Goal: Information Seeking & Learning: Learn about a topic

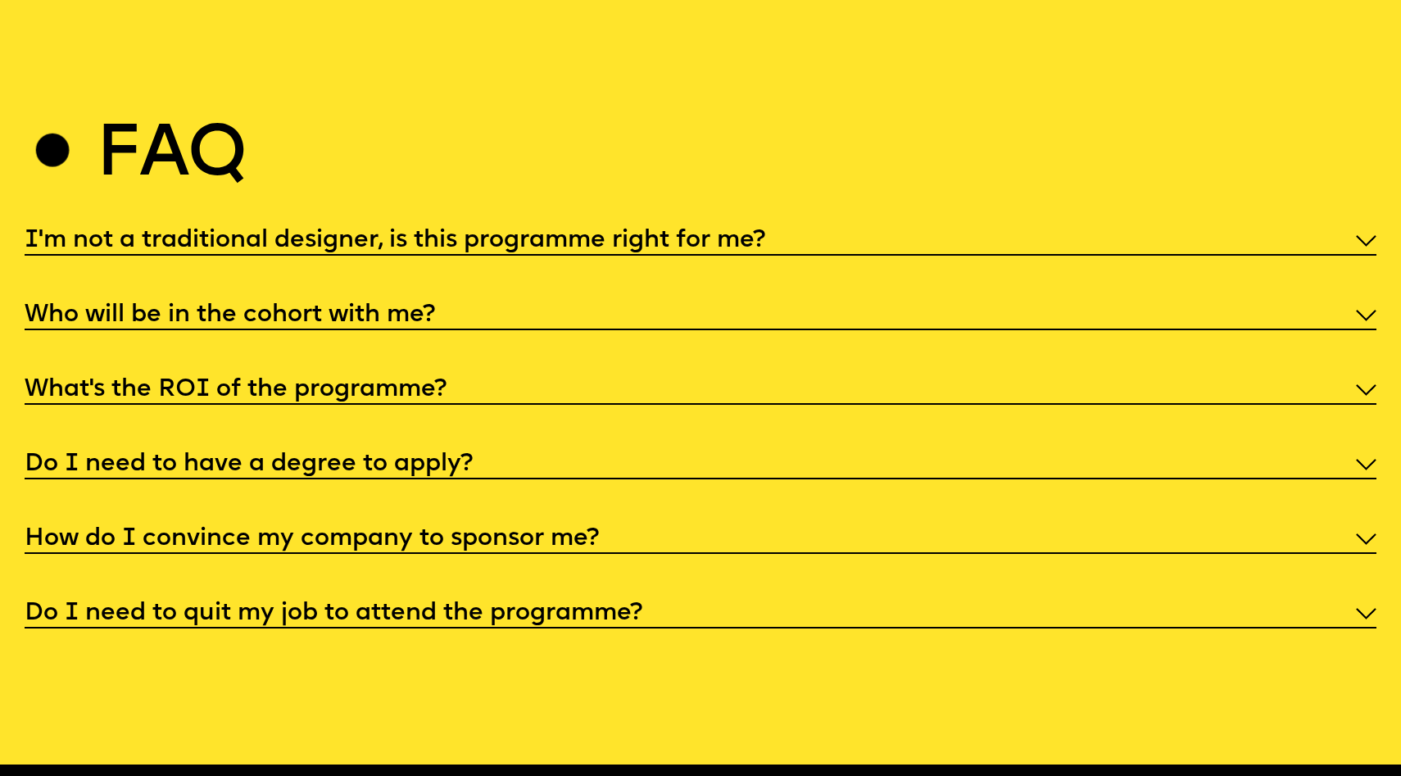
scroll to position [7214, 0]
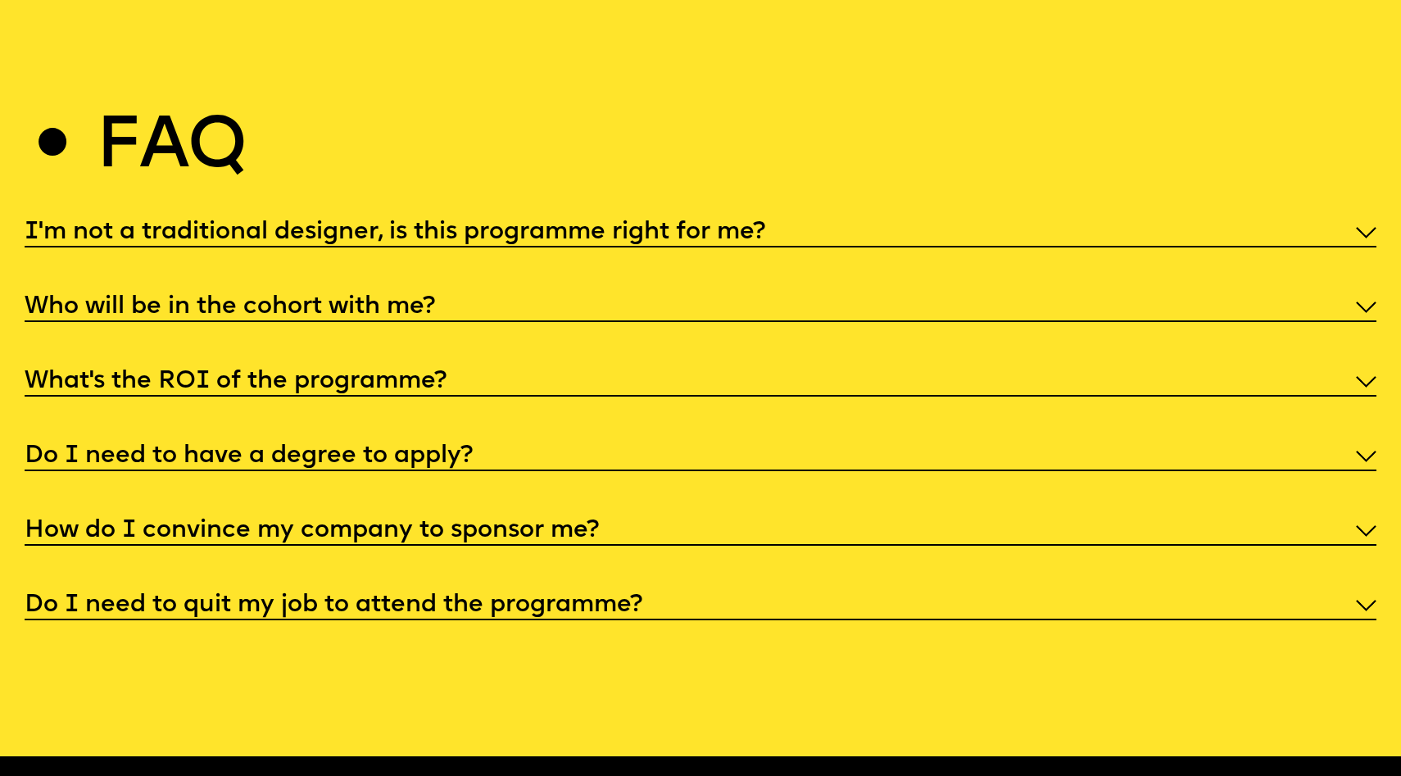
click at [638, 225] on h5 "I'm not a traditional designer, is this programme right for me?" at bounding box center [395, 233] width 741 height 16
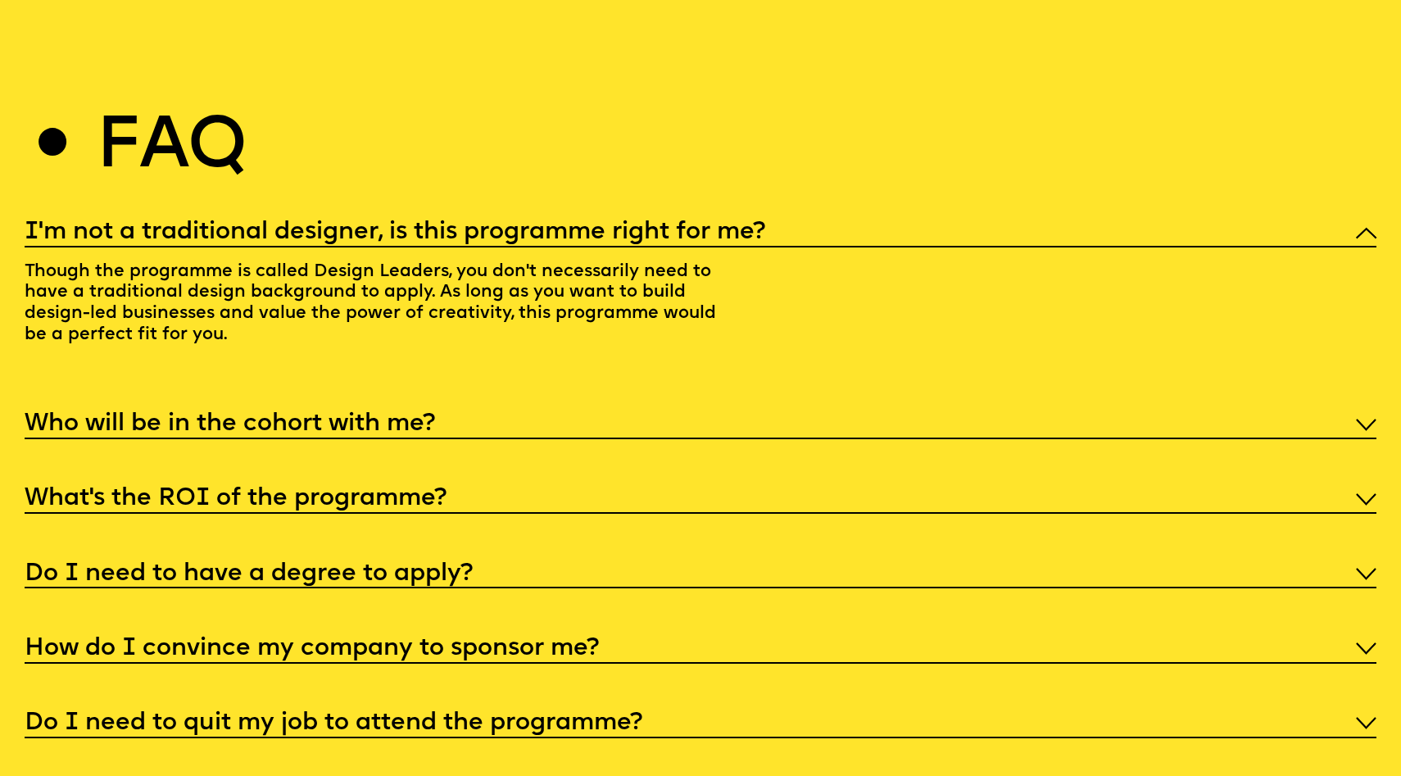
click at [638, 225] on h5 "I'm not a traditional designer, is this programme right for me?" at bounding box center [395, 233] width 741 height 16
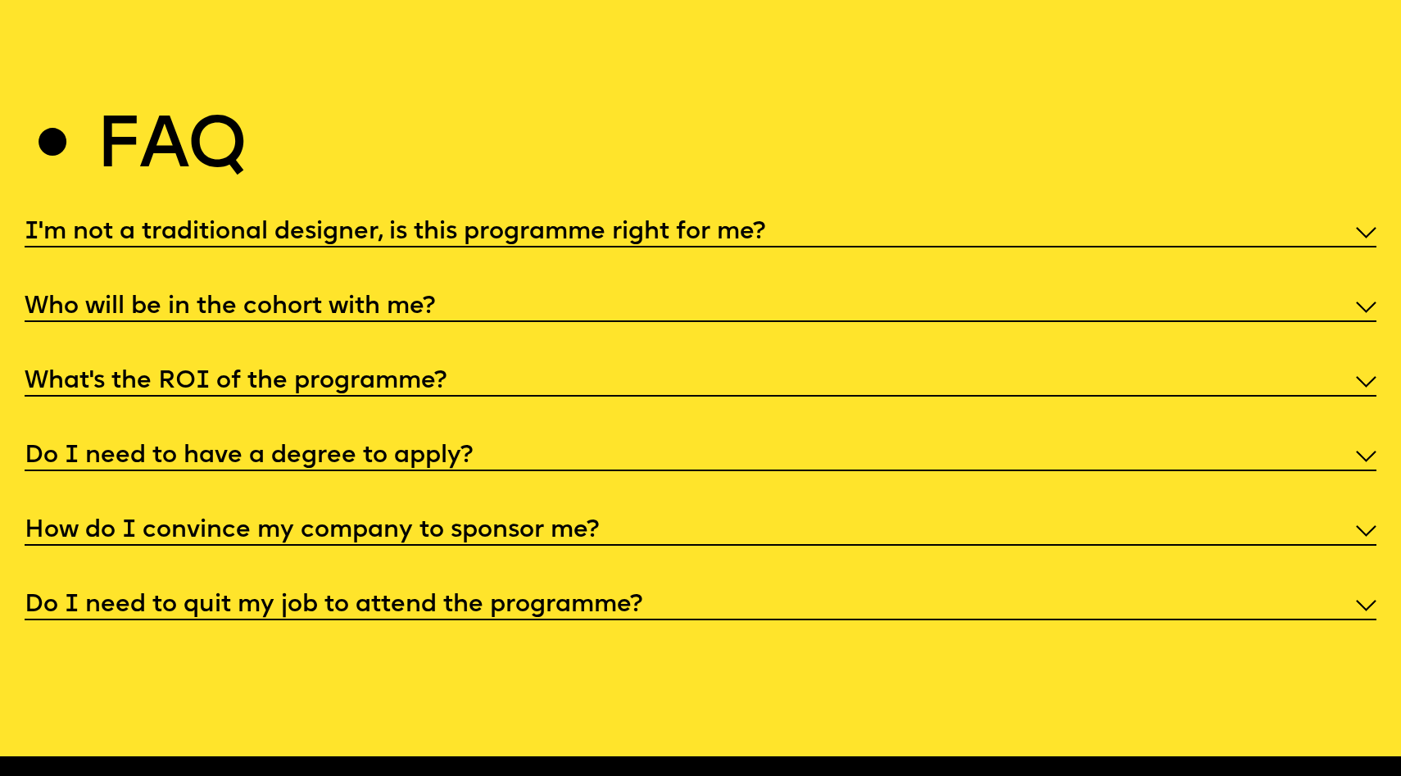
click at [313, 268] on div "I'm not a traditional designer, is this programme right for me? Though the prog…" at bounding box center [701, 418] width 1353 height 406
click at [297, 299] on h5 "Who will be in the cohort with me?" at bounding box center [230, 307] width 410 height 16
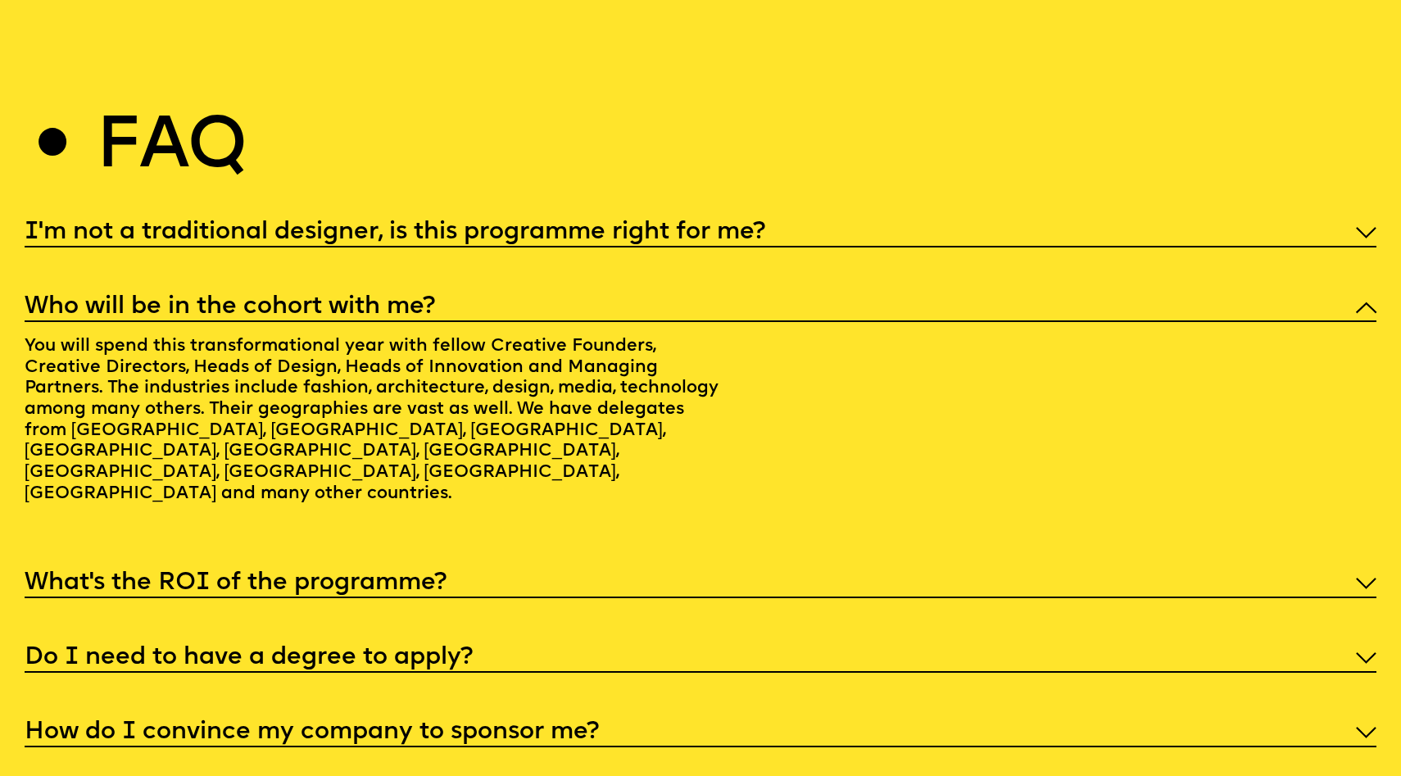
click at [301, 299] on h5 "Who will be in the cohort with me?" at bounding box center [230, 307] width 410 height 16
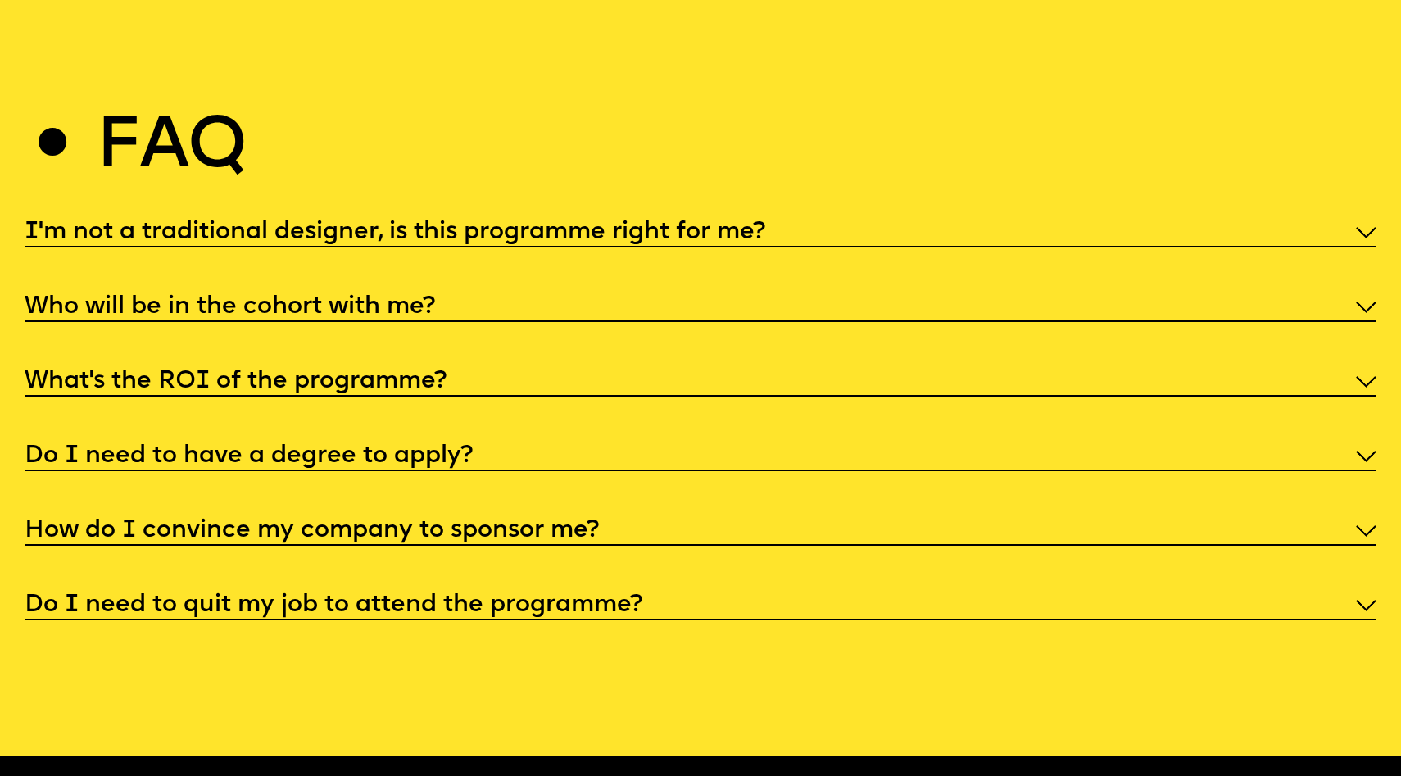
click at [338, 448] on h5 "Do I need to have a degree to apply?" at bounding box center [249, 456] width 448 height 16
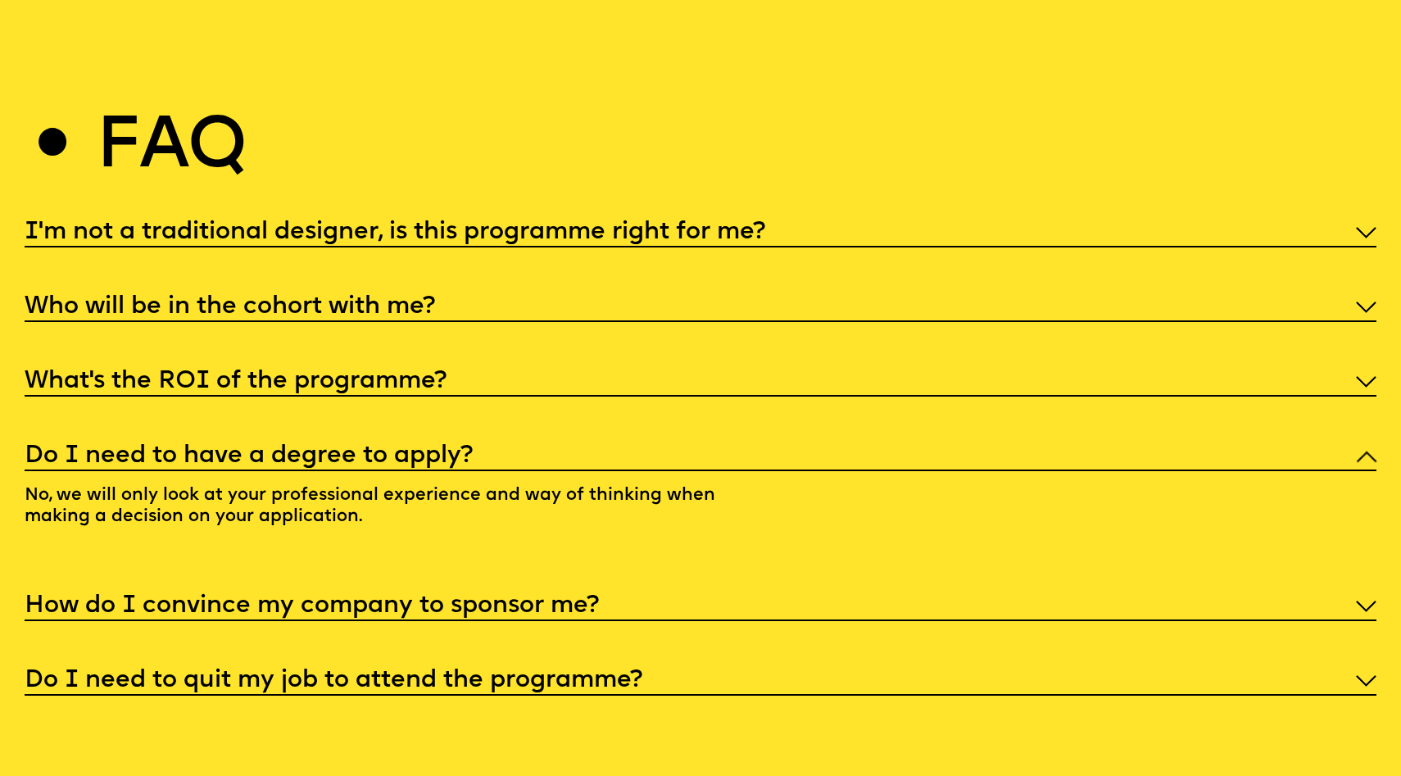
click at [338, 448] on h5 "Do I need to have a degree to apply?" at bounding box center [249, 456] width 448 height 16
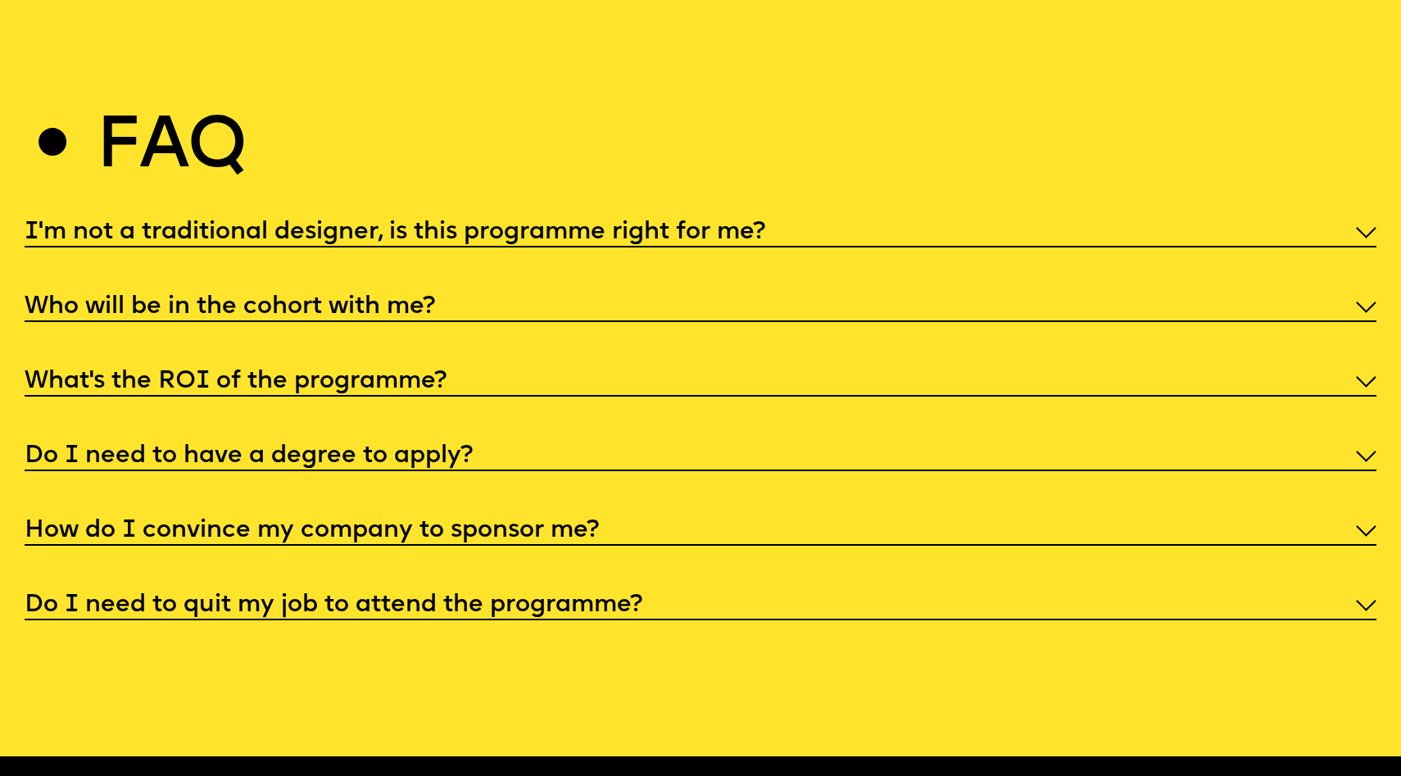
click at [347, 523] on h5 "How do I convince my company to sponsor me?" at bounding box center [312, 531] width 574 height 16
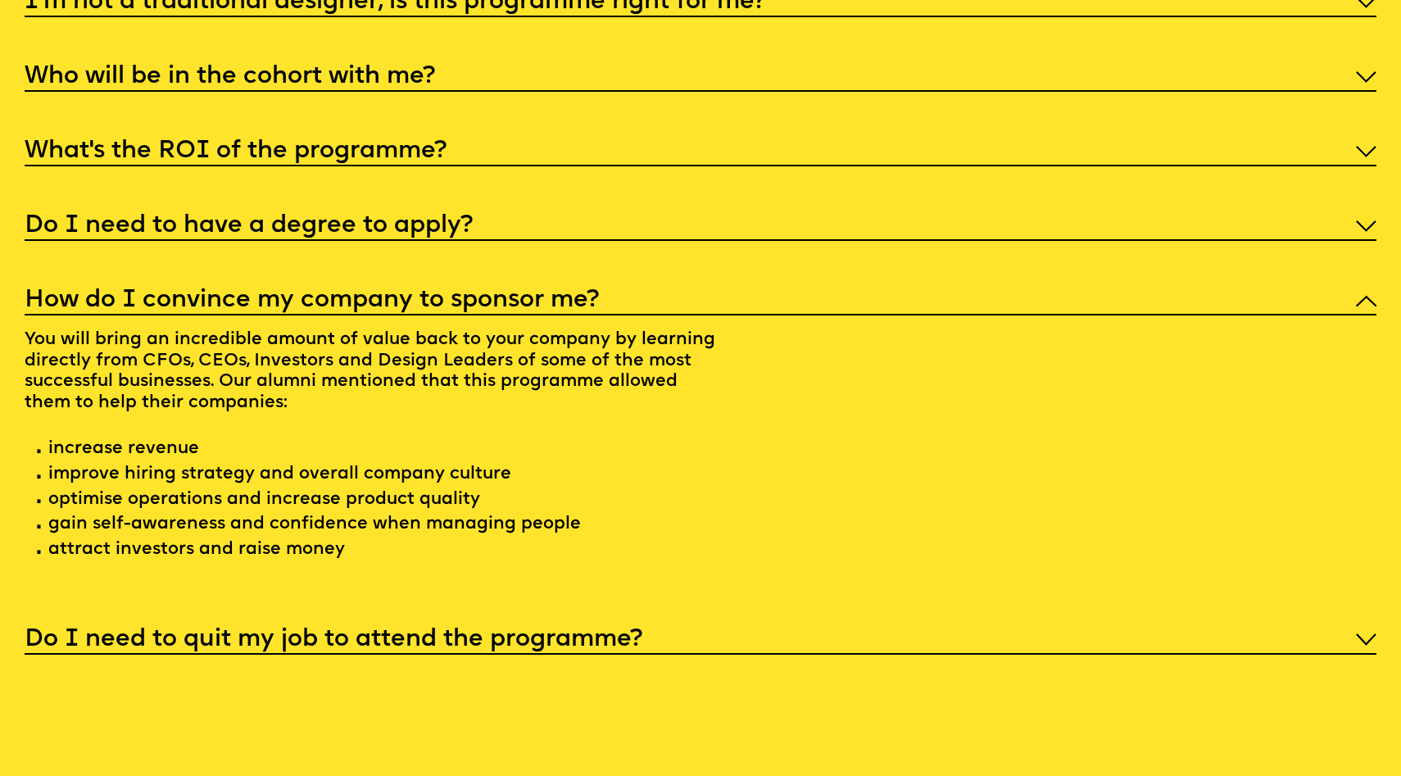
scroll to position [7455, 0]
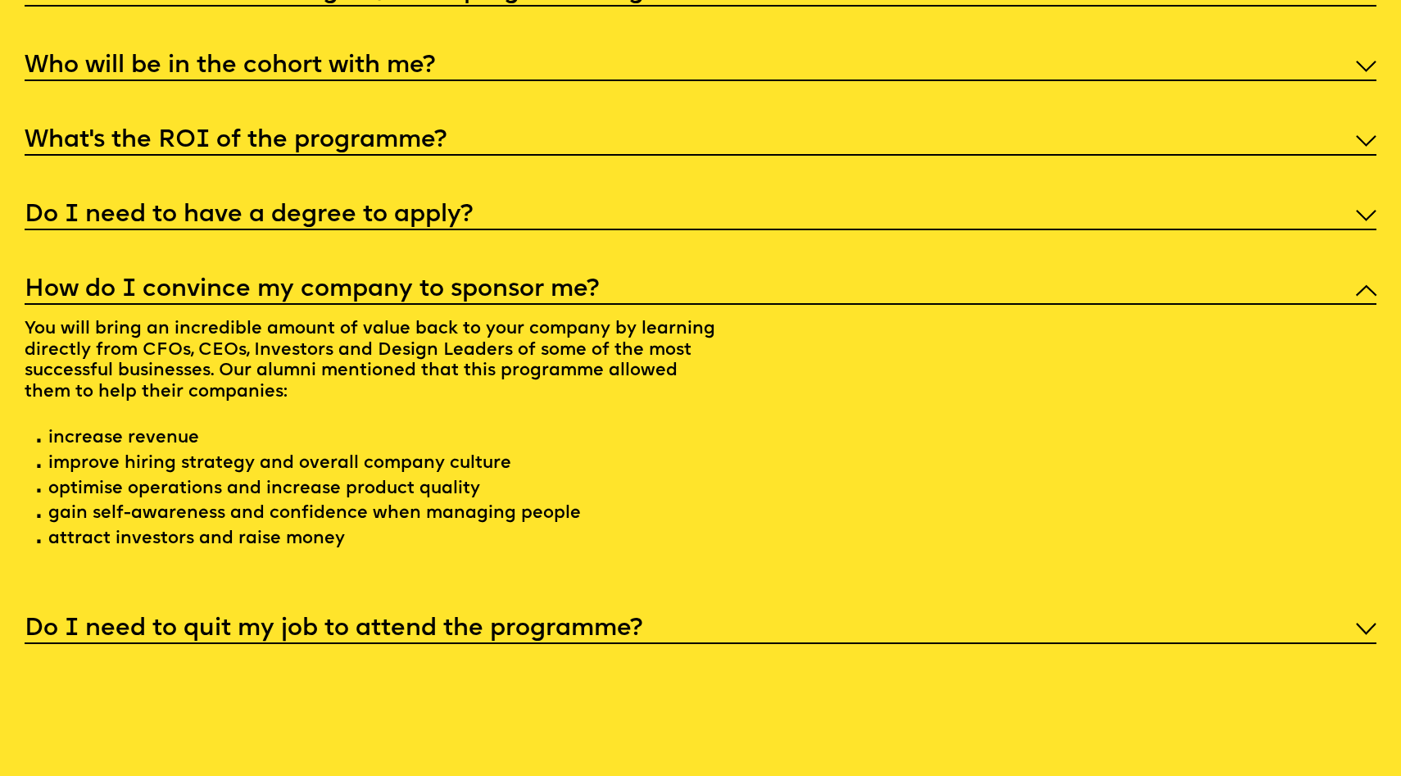
click at [376, 282] on h5 "How do I convince my company to sponsor me?" at bounding box center [312, 290] width 574 height 16
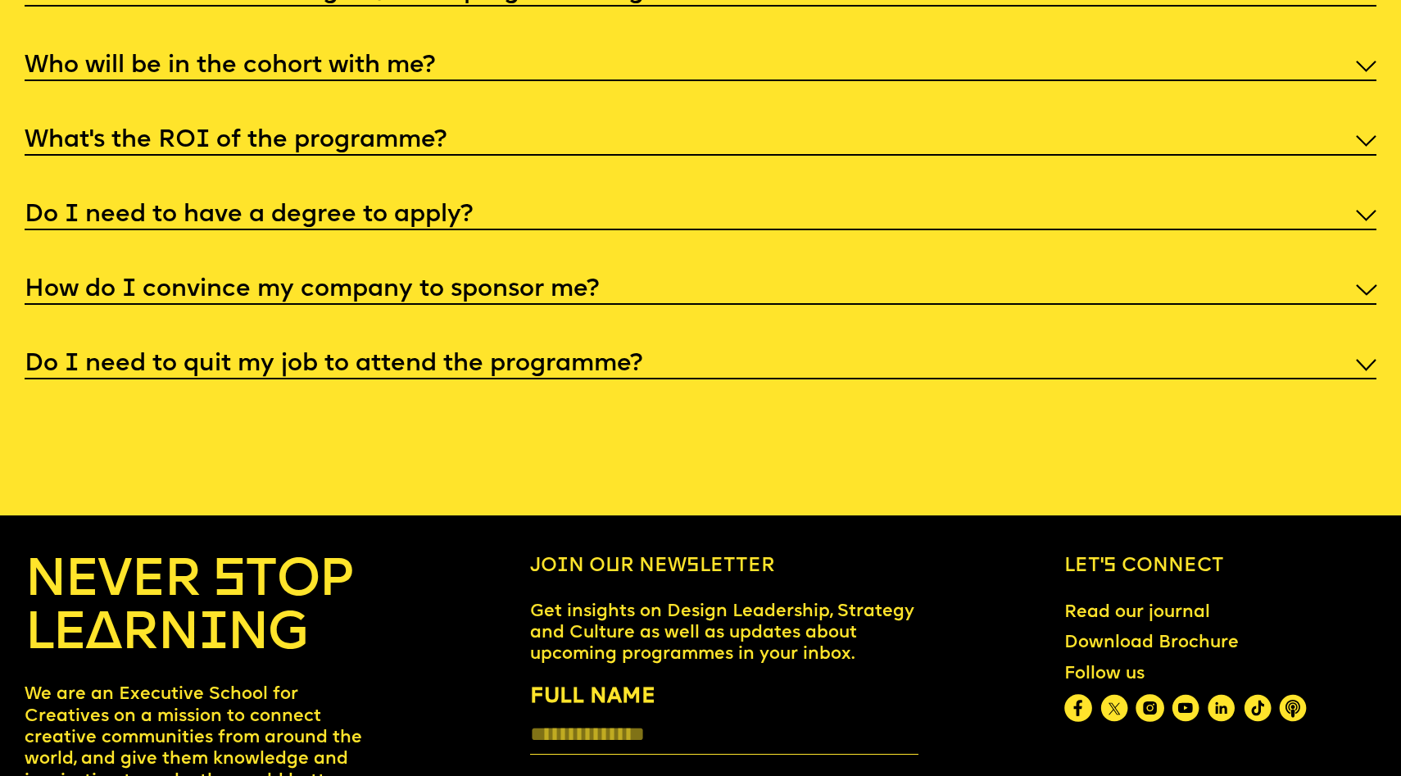
click at [407, 356] on h5 "Do I need to quit my job to attend the programme?" at bounding box center [334, 364] width 618 height 16
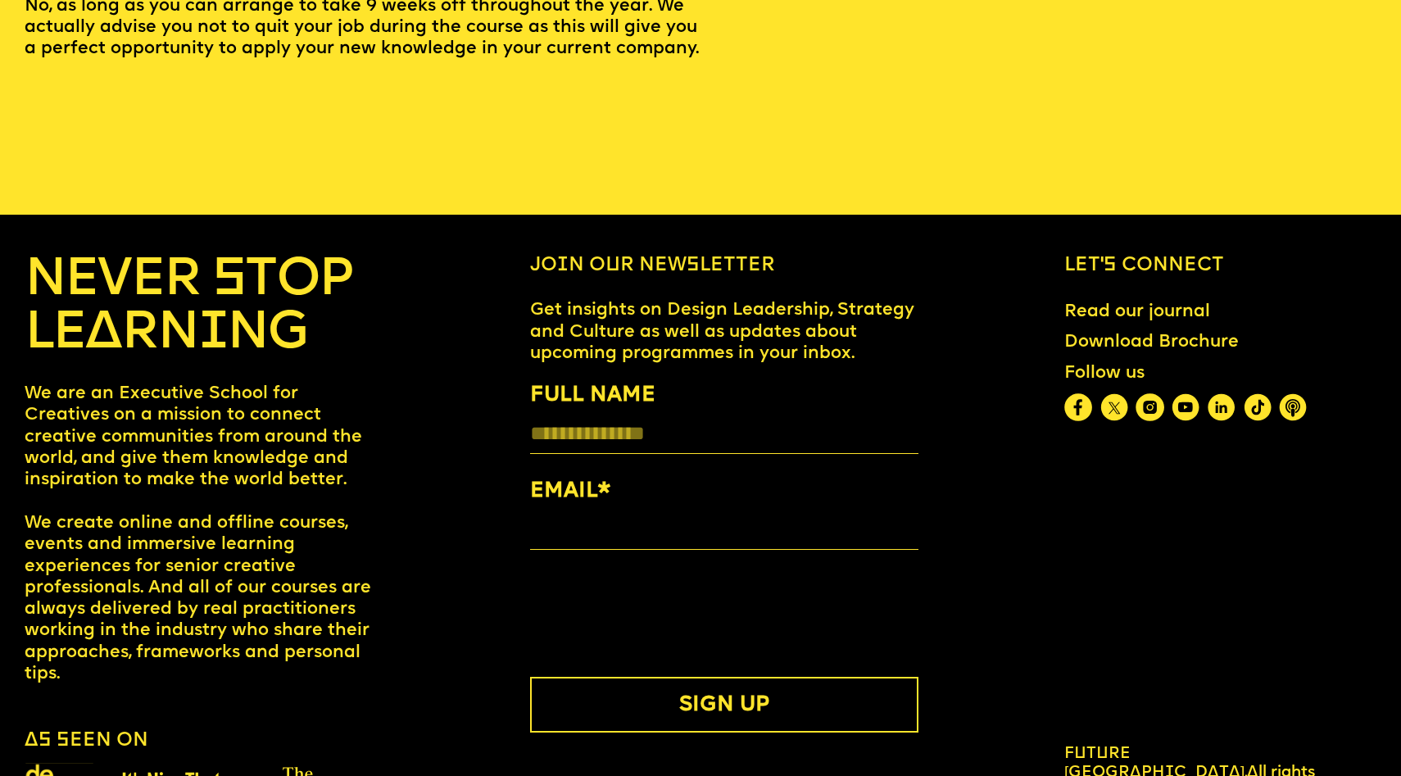
scroll to position [7901, 0]
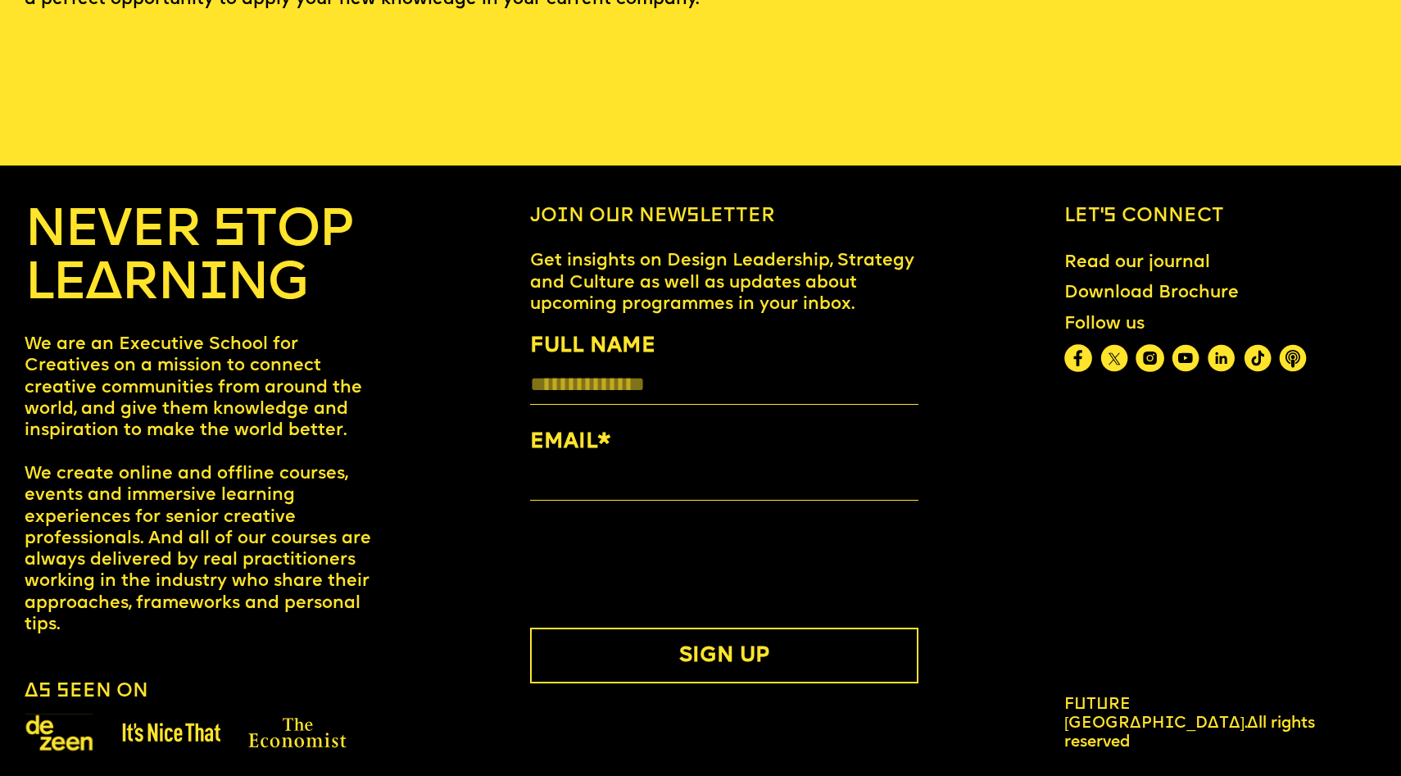
click at [195, 215] on h4 "NEVER STOP LEARNING" at bounding box center [205, 258] width 360 height 107
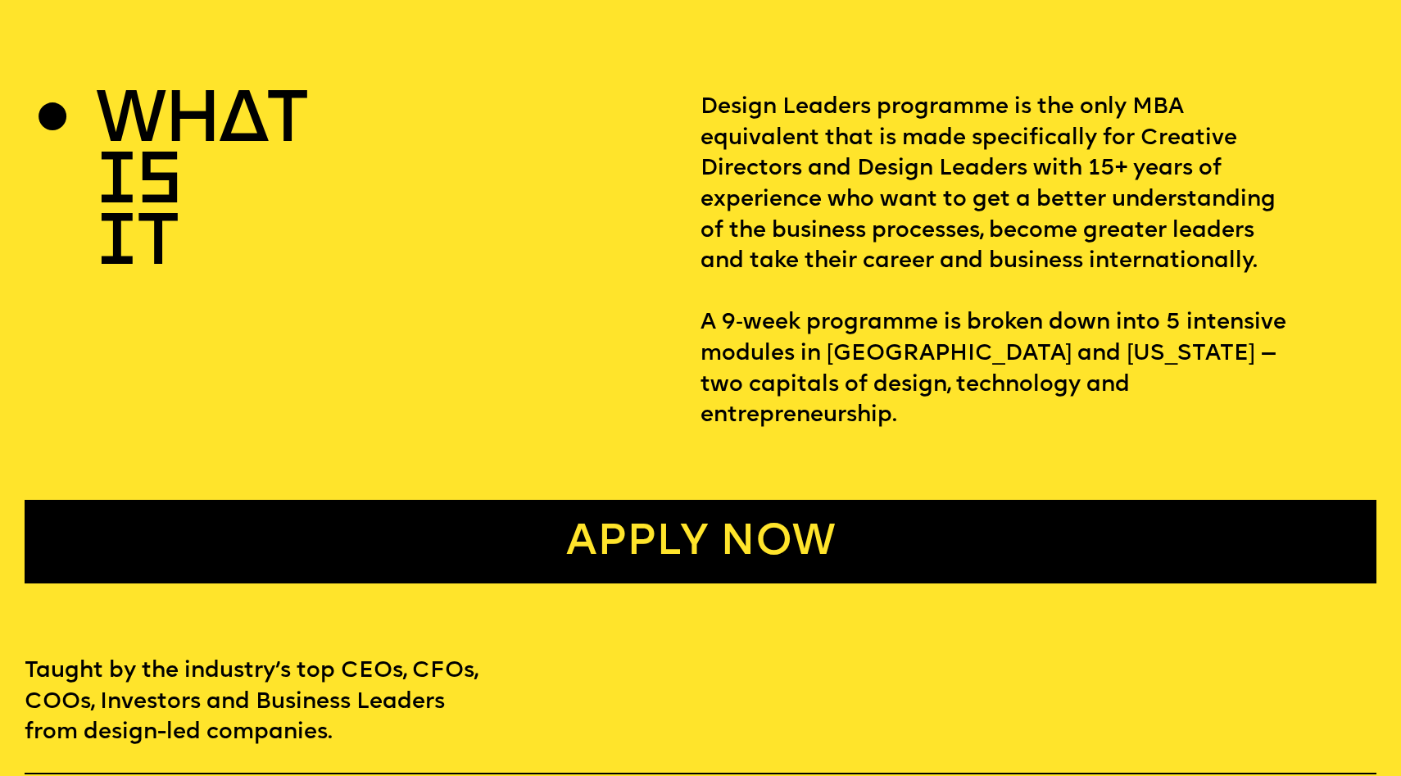
scroll to position [0, 0]
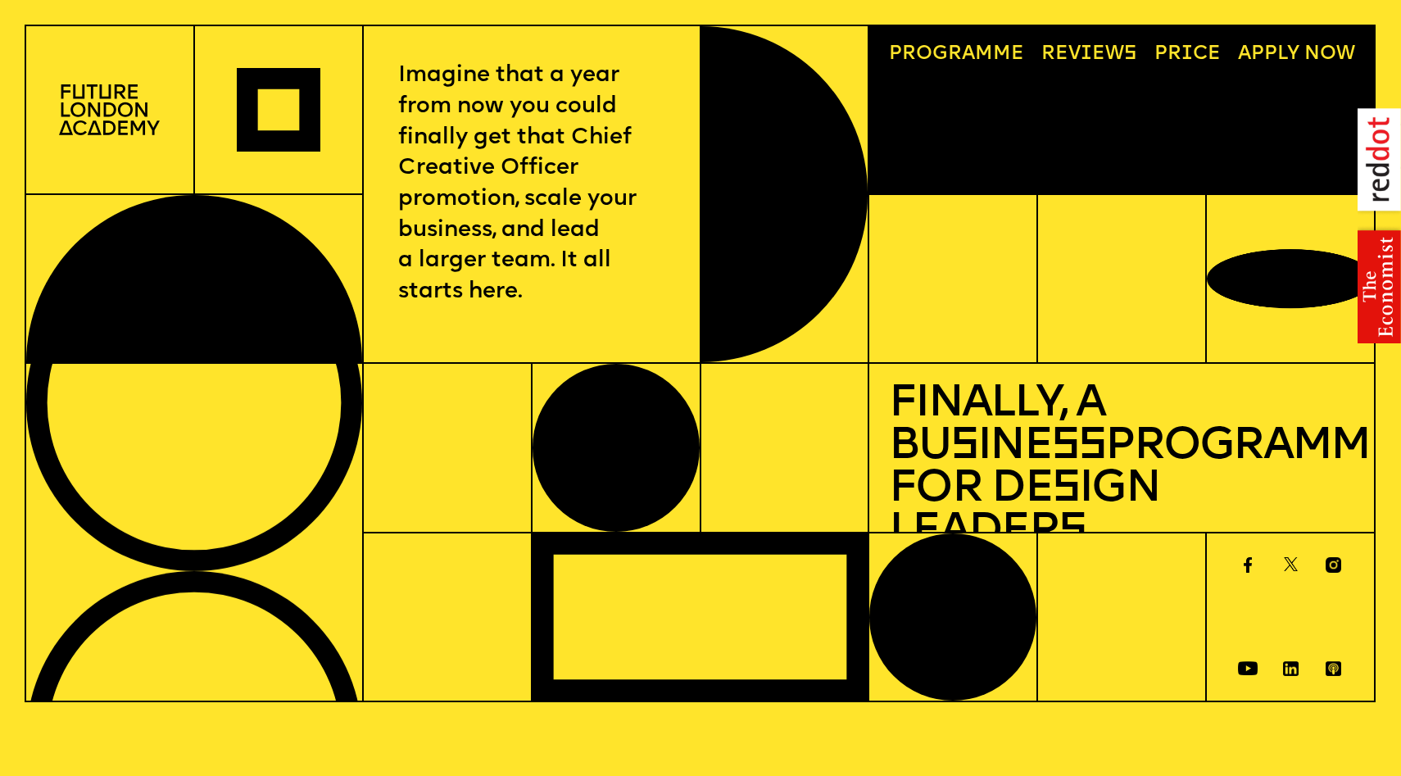
click at [107, 108] on img at bounding box center [109, 109] width 101 height 51
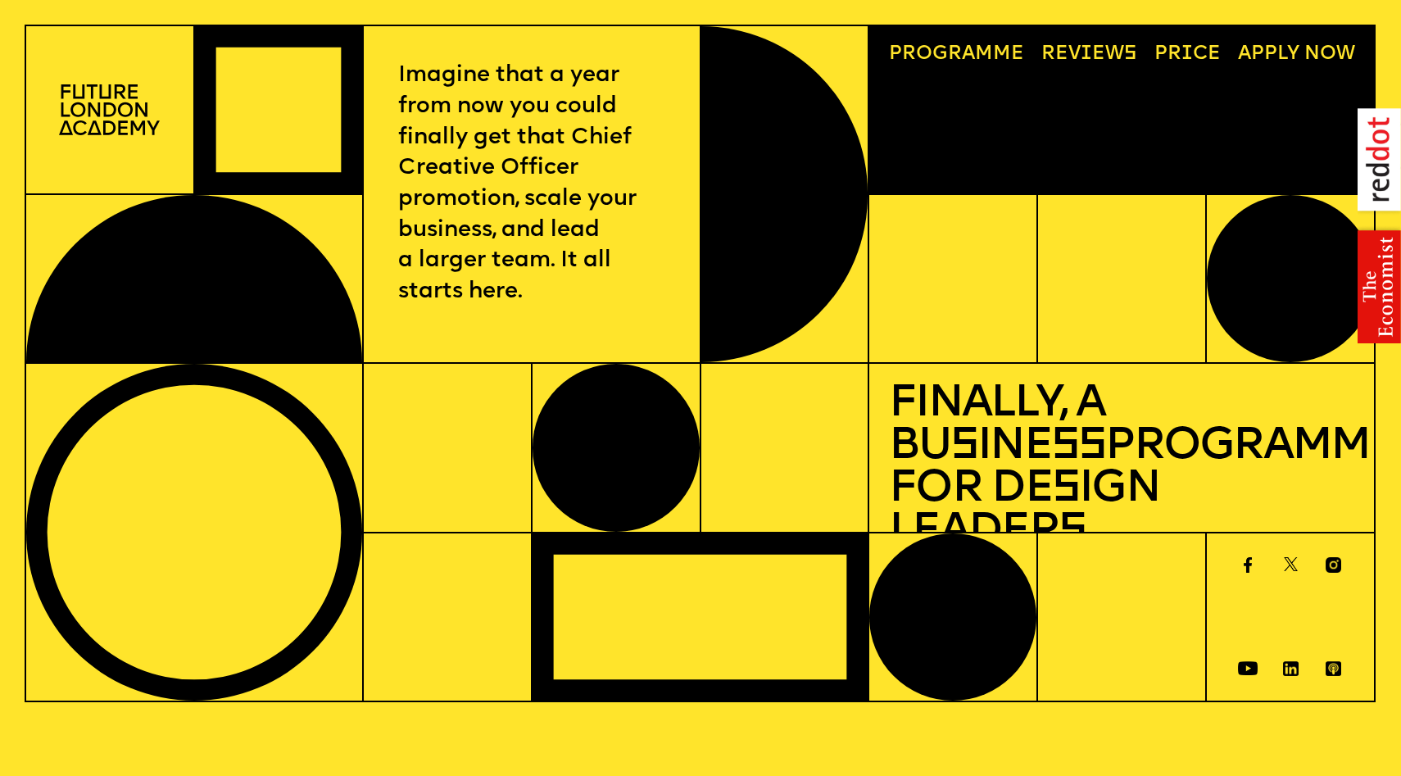
click at [945, 51] on link "Progr a mme" at bounding box center [956, 55] width 155 height 39
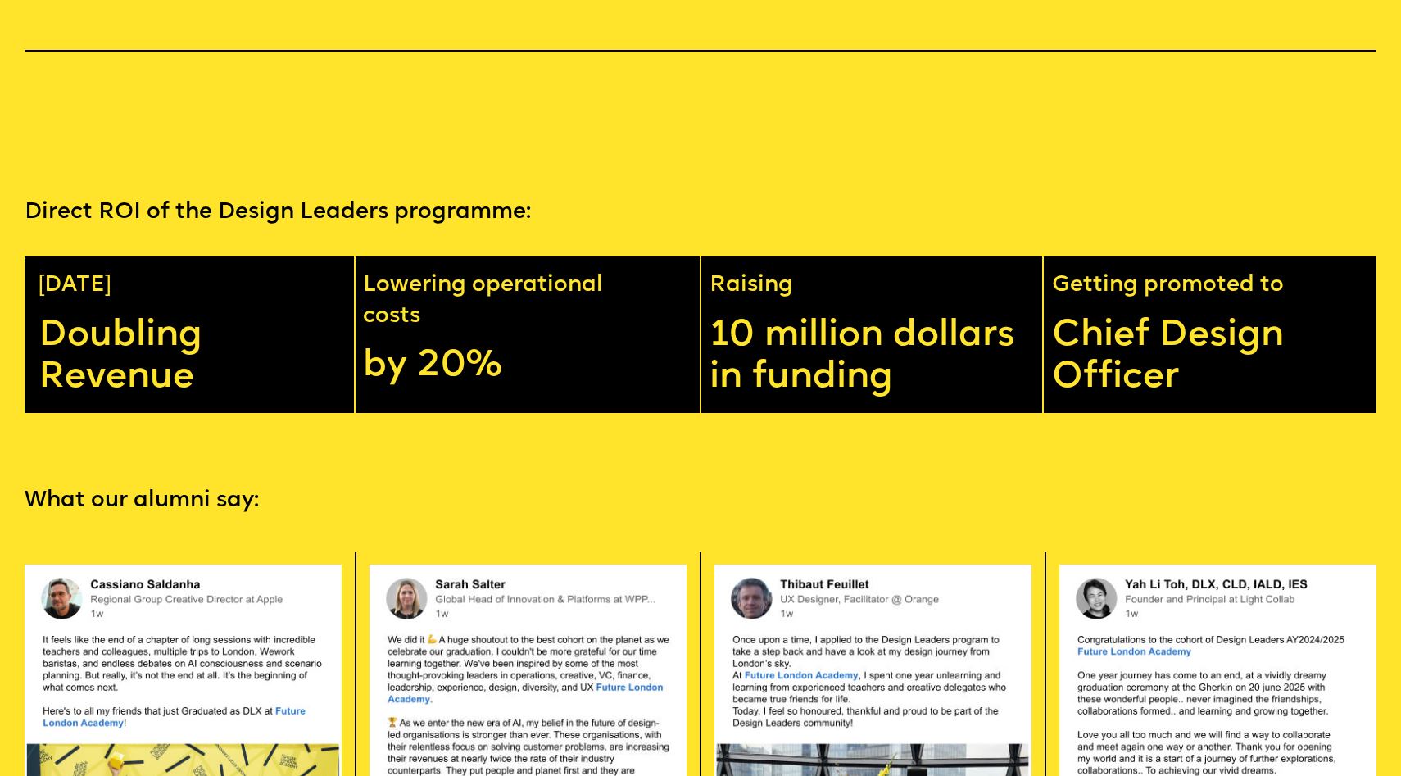
scroll to position [3604, 0]
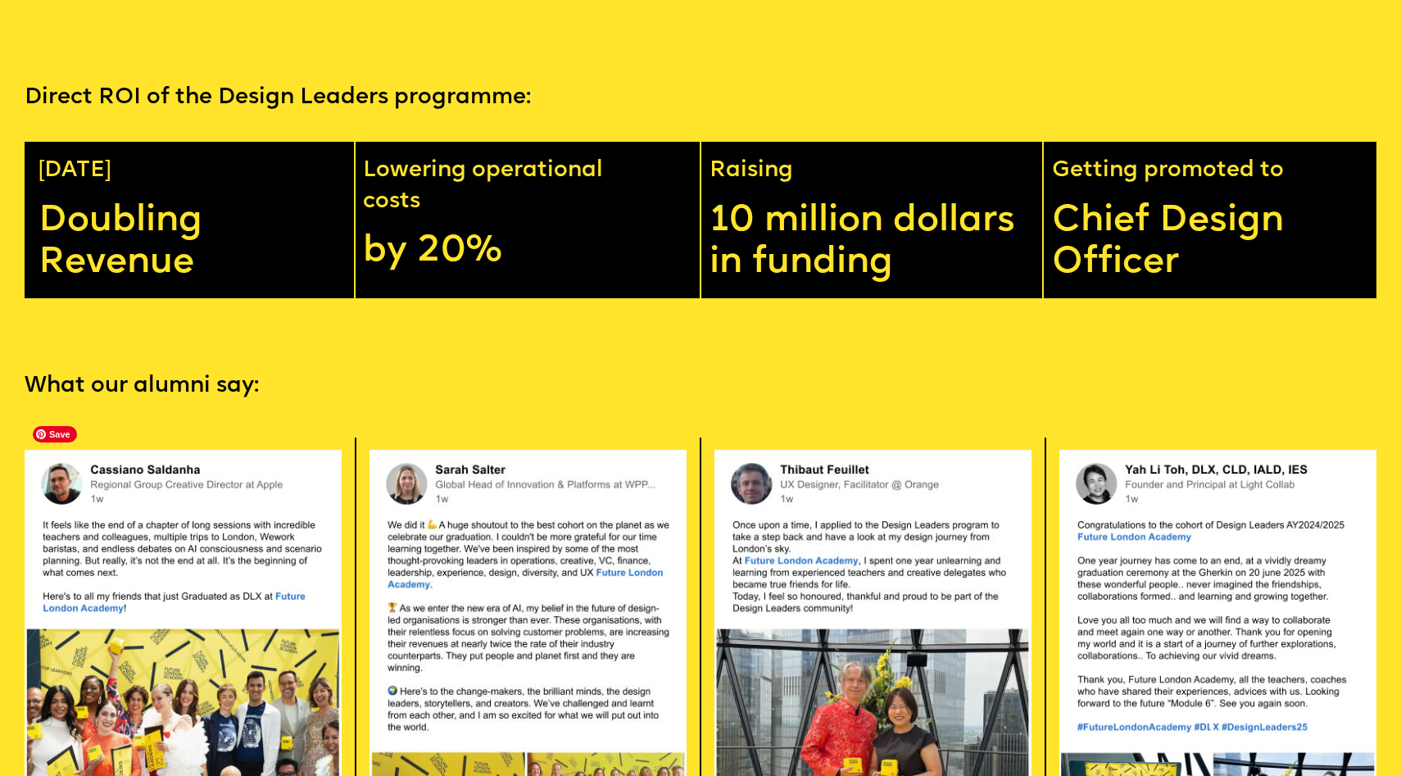
click at [179, 494] on img at bounding box center [183, 716] width 317 height 535
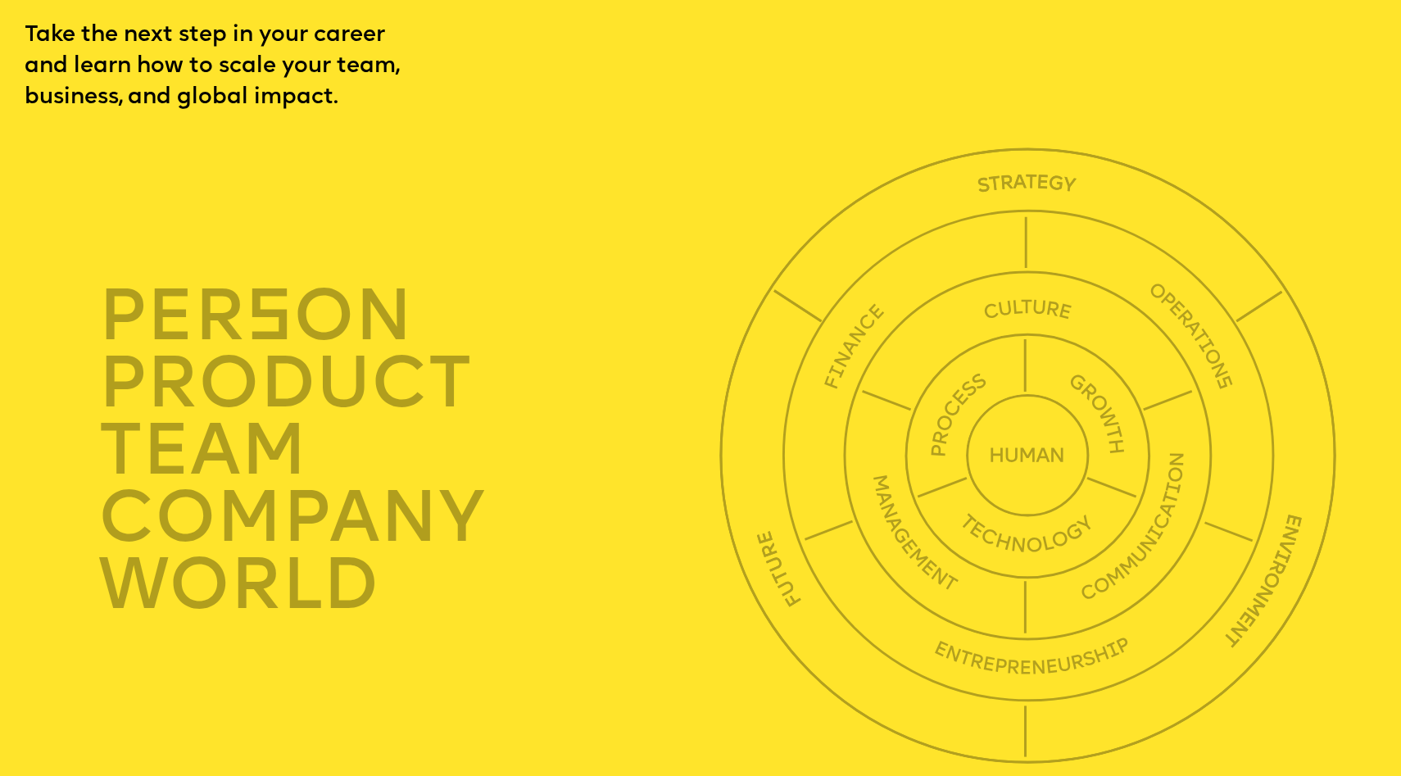
scroll to position [5350, 0]
